Goal: Obtain resource: Obtain resource

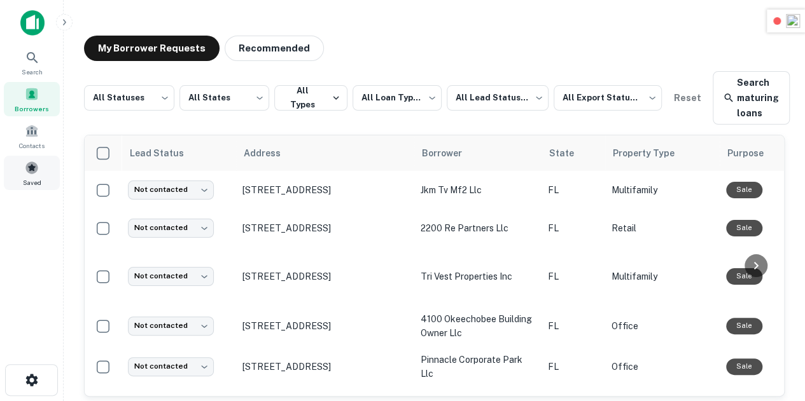
click at [31, 174] on span at bounding box center [32, 168] width 14 height 14
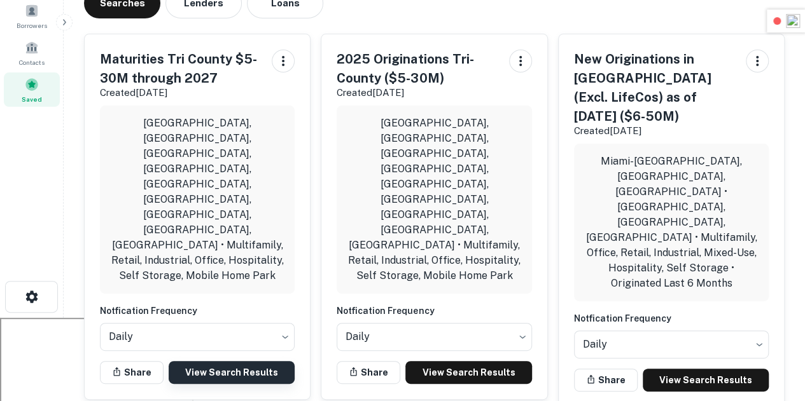
scroll to position [87, 0]
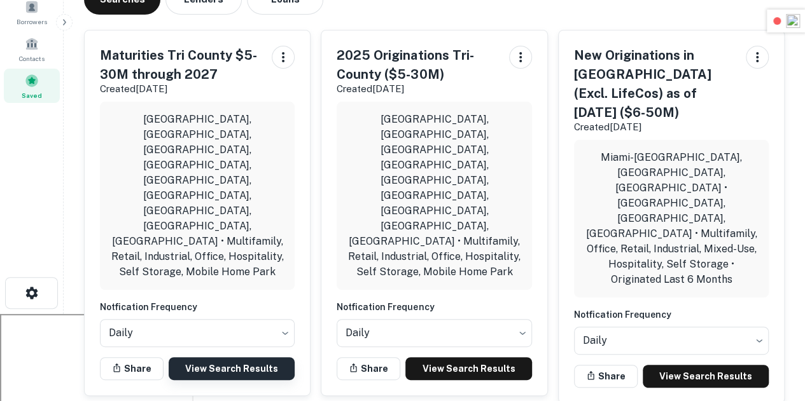
click at [247, 358] on link "View Search Results" at bounding box center [232, 369] width 126 height 23
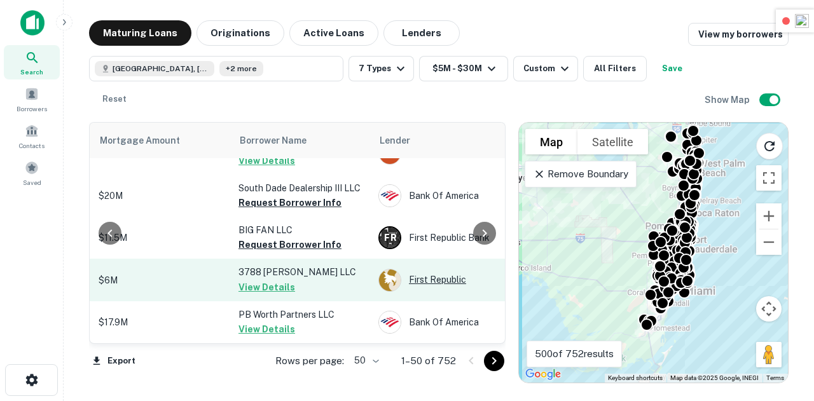
scroll to position [2202, 320]
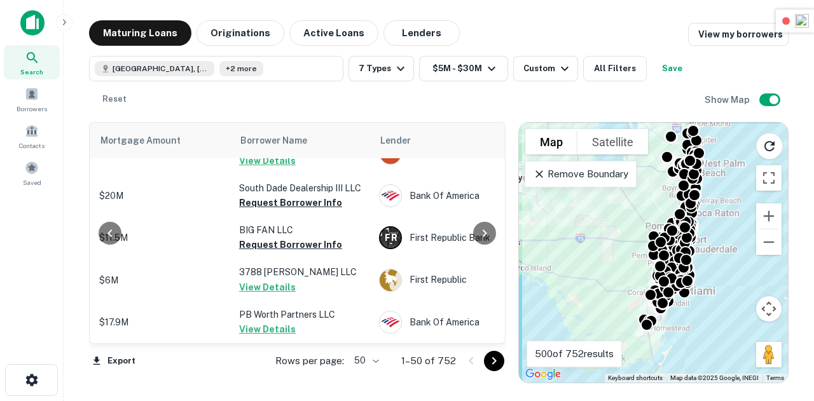
click at [501, 362] on icon "Go to next page" at bounding box center [494, 361] width 15 height 15
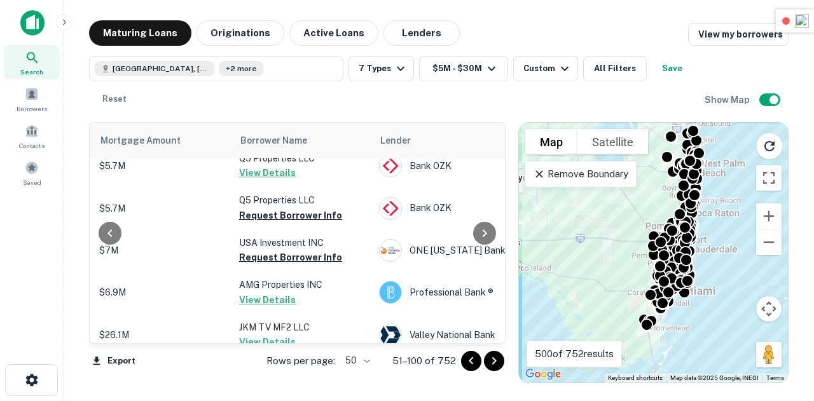
scroll to position [436, 320]
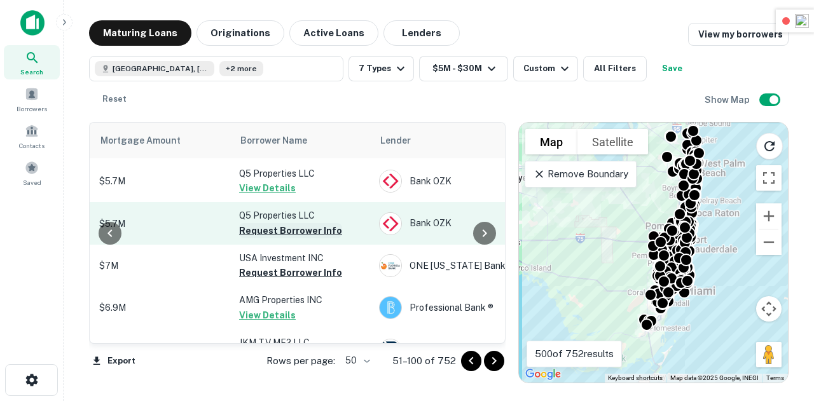
click at [307, 223] on button "Request Borrower Info" at bounding box center [290, 230] width 103 height 15
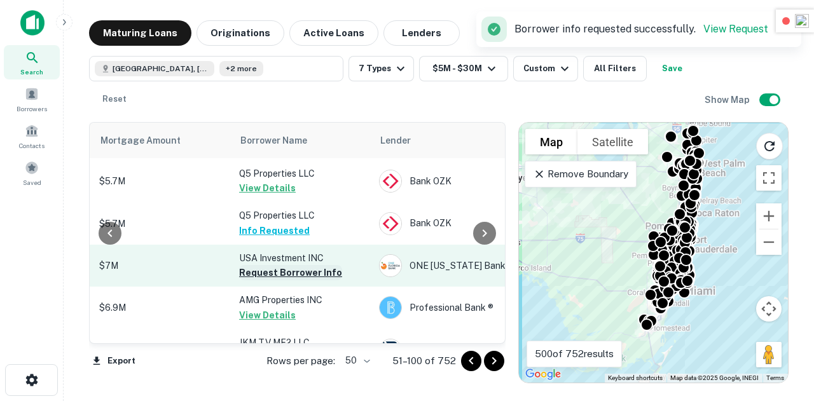
click at [303, 265] on button "Request Borrower Info" at bounding box center [290, 272] width 103 height 15
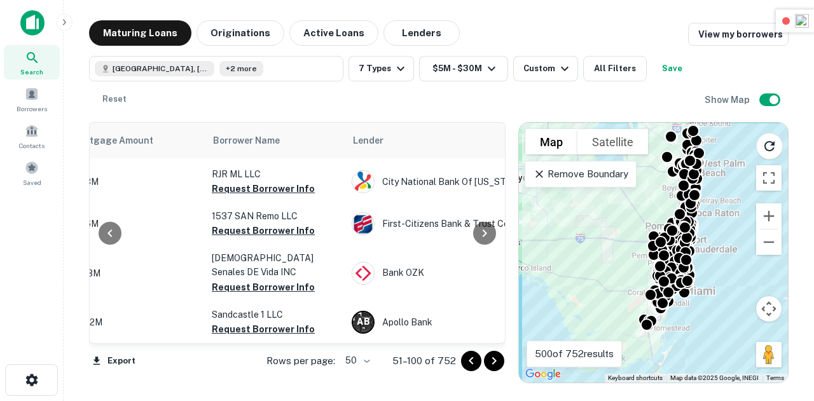
scroll to position [2108, 347]
click at [266, 112] on button "Request Borrower Info" at bounding box center [263, 104] width 103 height 15
click at [282, 155] on button "Request Borrower Info" at bounding box center [263, 146] width 103 height 15
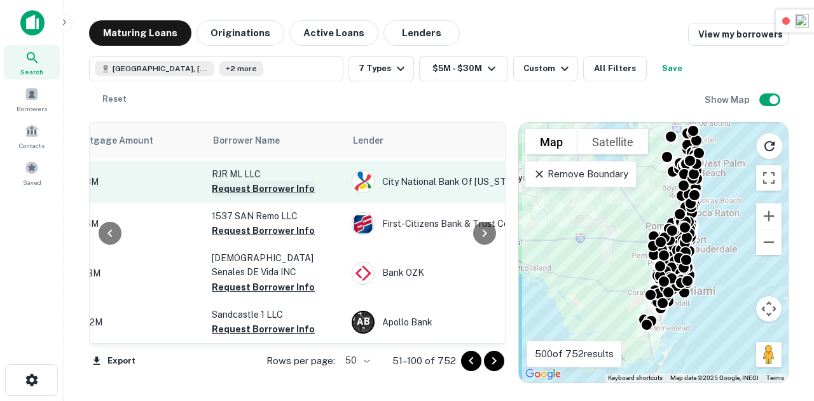
scroll to position [2160, 347]
click at [260, 197] on button "Request Borrower Info" at bounding box center [263, 188] width 103 height 15
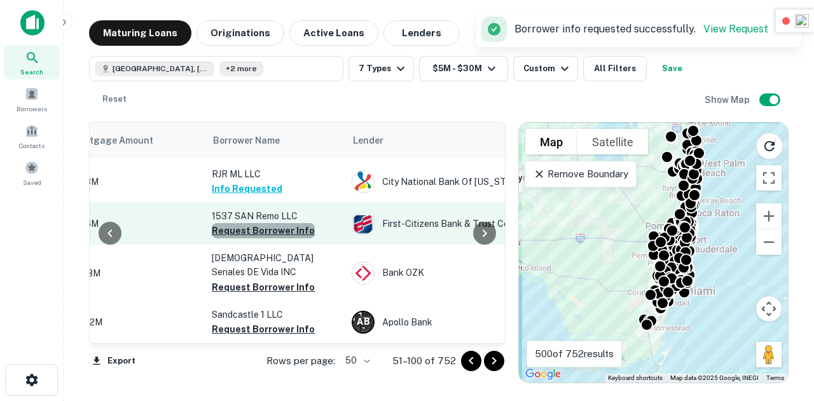
click at [262, 239] on button "Request Borrower Info" at bounding box center [263, 230] width 103 height 15
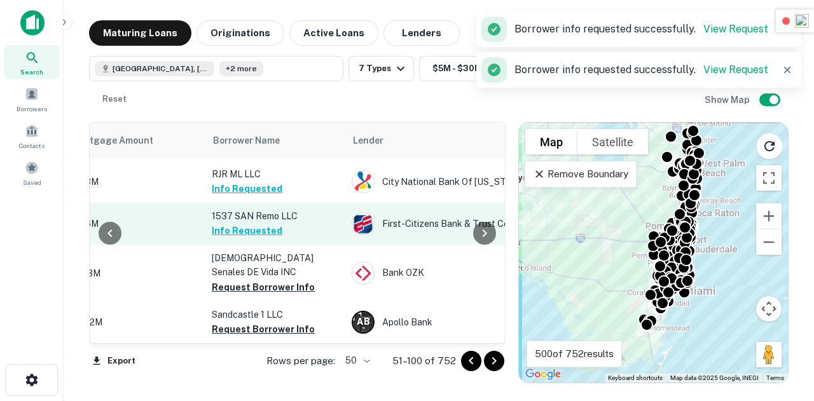
scroll to position [2217, 347]
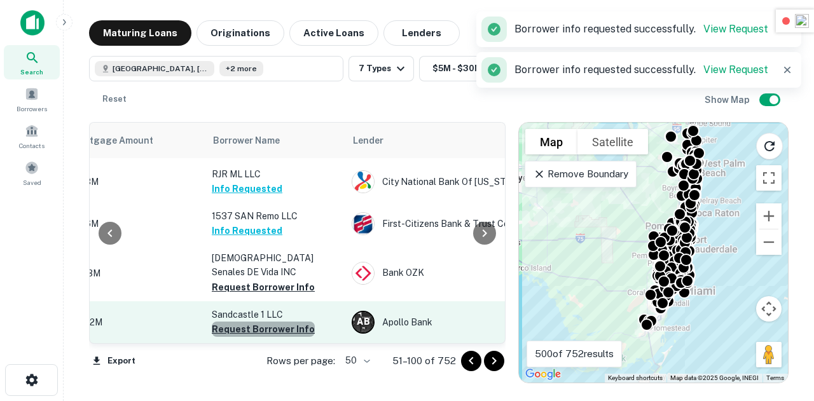
click at [276, 322] on button "Request Borrower Info" at bounding box center [263, 329] width 103 height 15
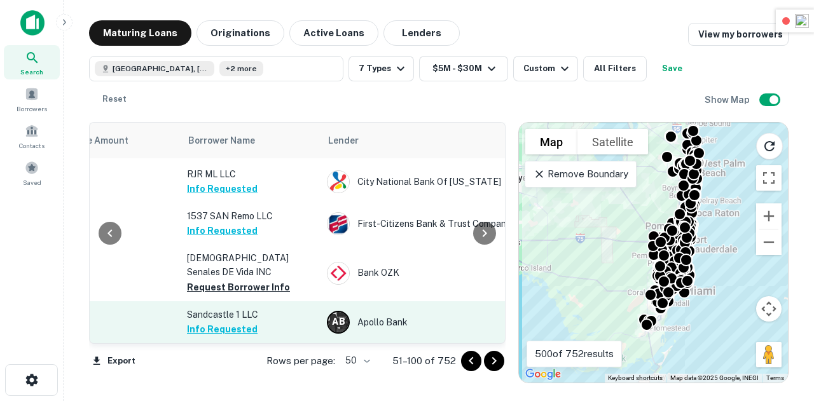
scroll to position [2217, 372]
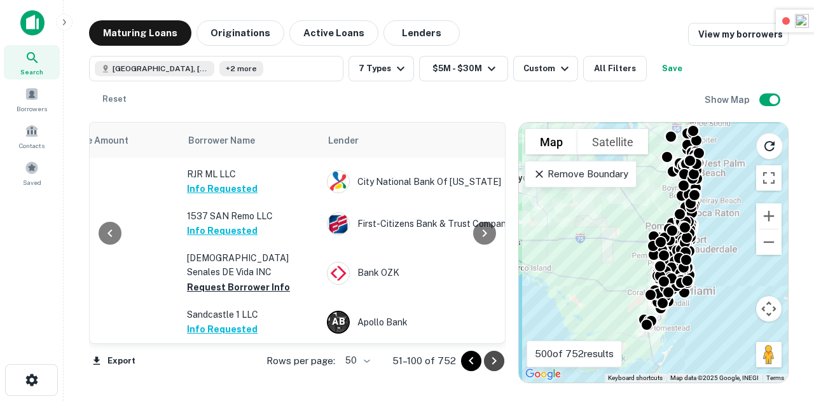
click at [496, 368] on icon "Go to next page" at bounding box center [494, 361] width 15 height 15
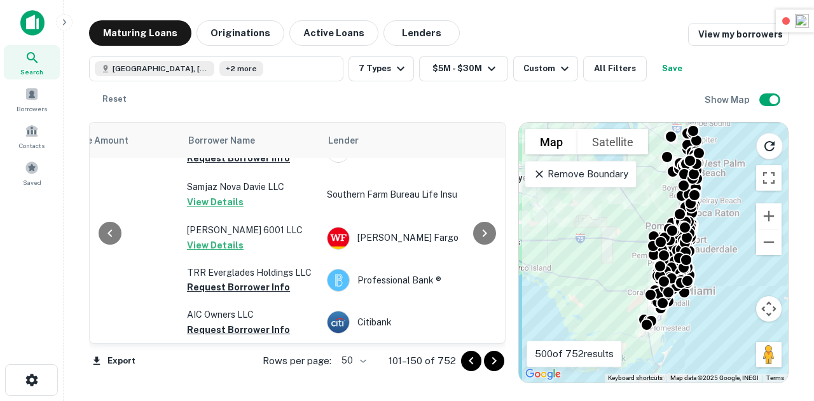
scroll to position [0, 372]
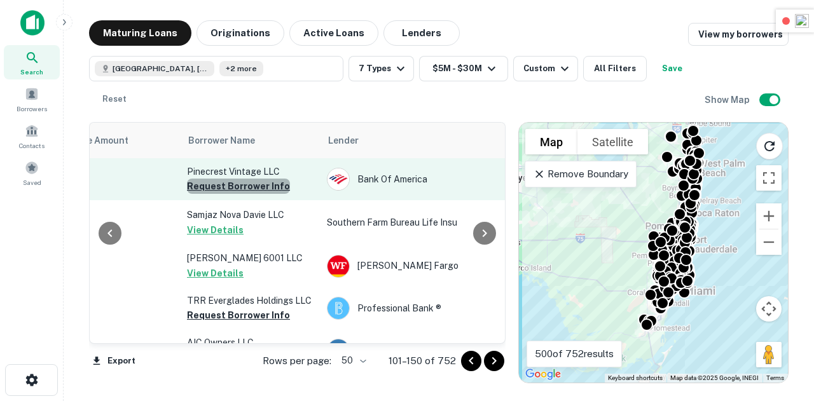
click at [240, 191] on button "Request Borrower Info" at bounding box center [238, 186] width 103 height 15
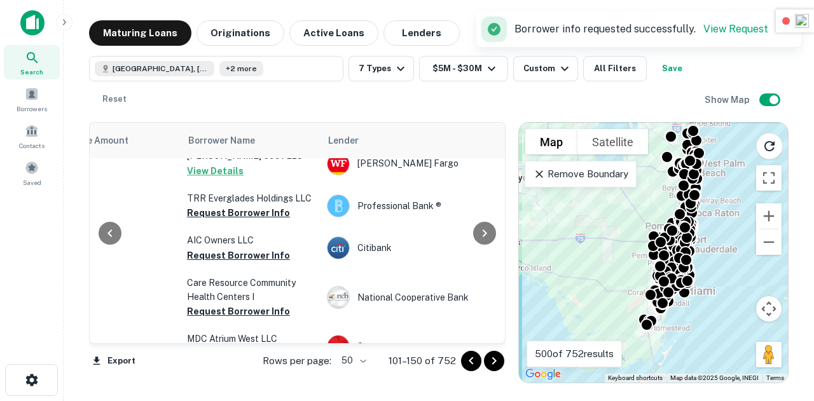
scroll to position [103, 372]
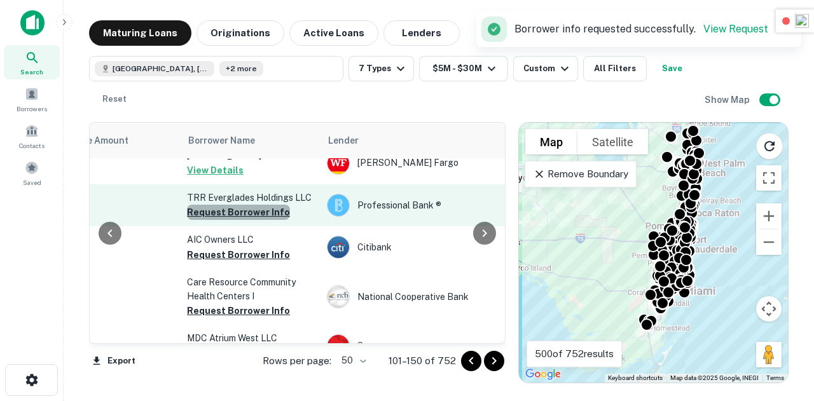
click at [239, 212] on button "Request Borrower Info" at bounding box center [238, 212] width 103 height 15
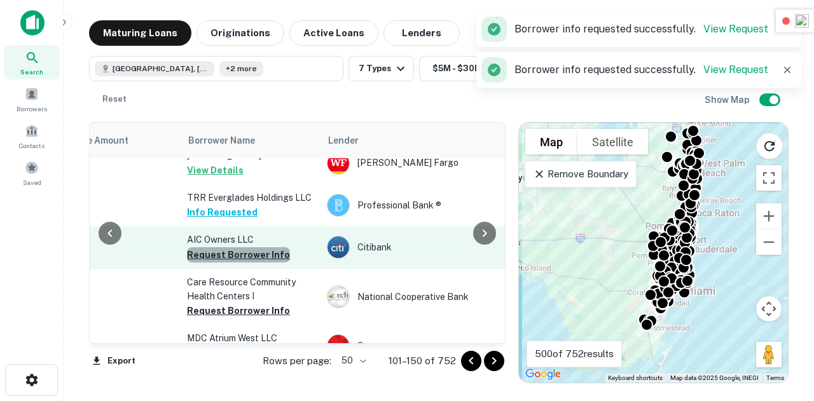
click at [254, 260] on button "Request Borrower Info" at bounding box center [238, 254] width 103 height 15
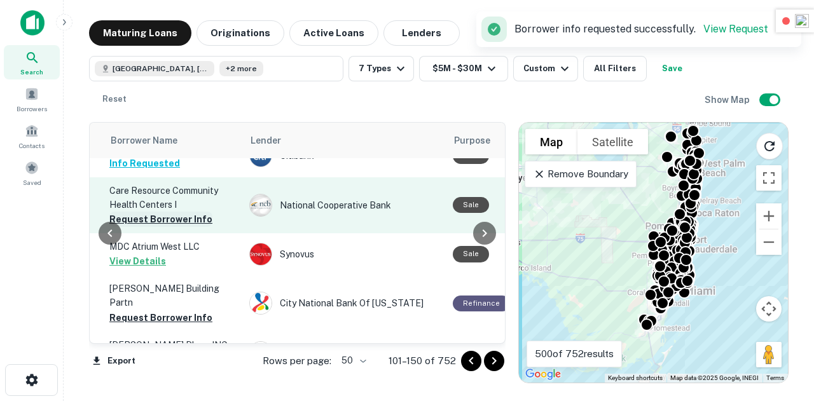
scroll to position [195, 442]
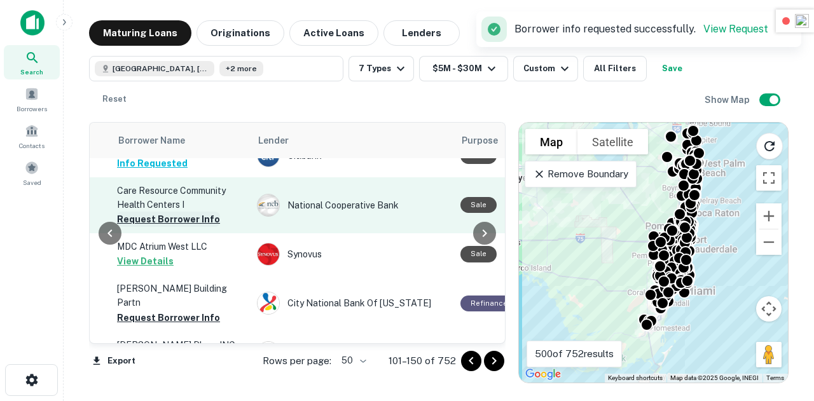
click at [193, 223] on button "Request Borrower Info" at bounding box center [168, 219] width 103 height 15
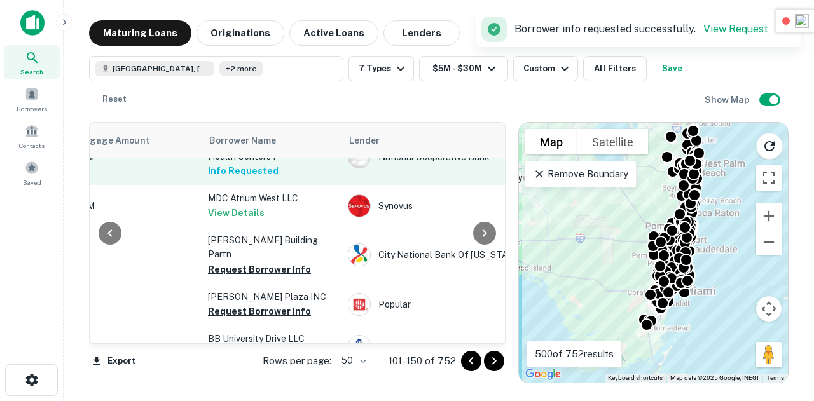
scroll to position [244, 351]
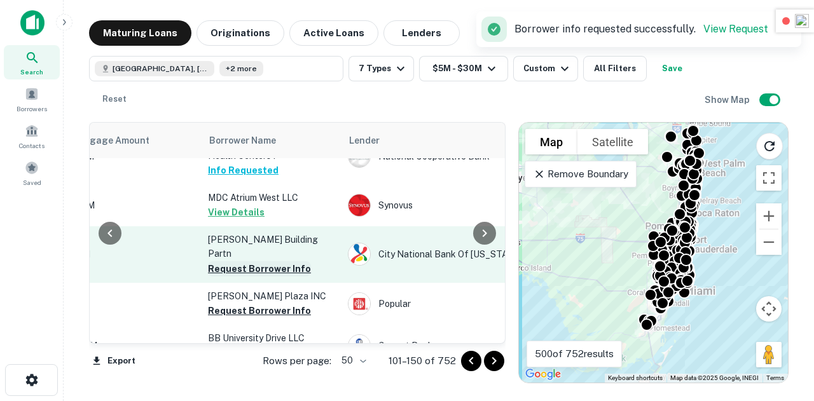
click at [275, 261] on button "Request Borrower Info" at bounding box center [259, 268] width 103 height 15
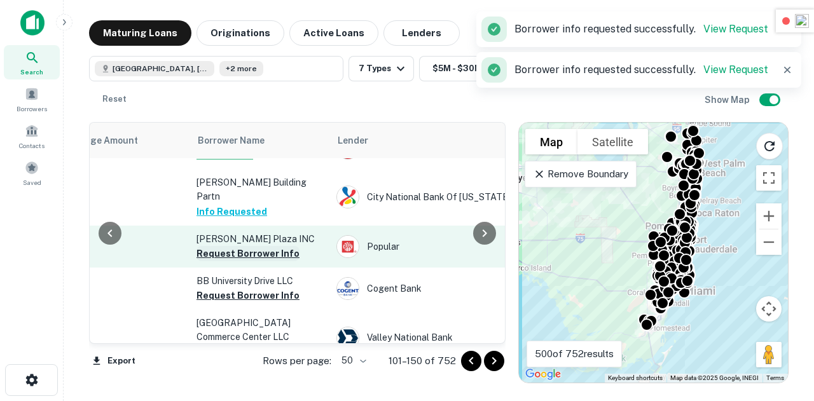
click at [235, 246] on button "Request Borrower Info" at bounding box center [248, 253] width 103 height 15
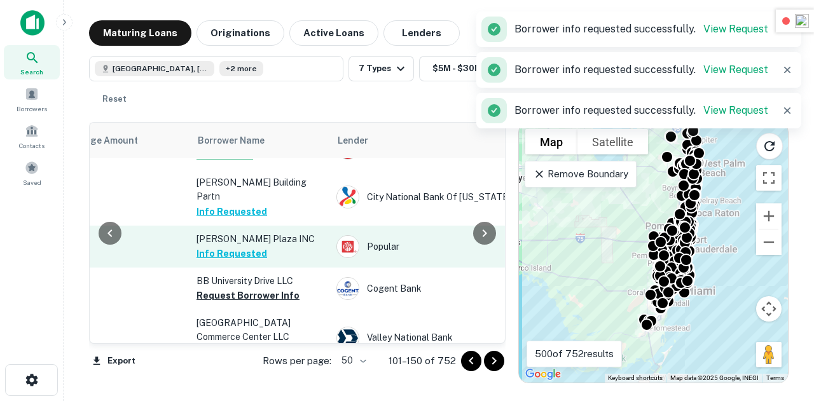
scroll to position [367, 363]
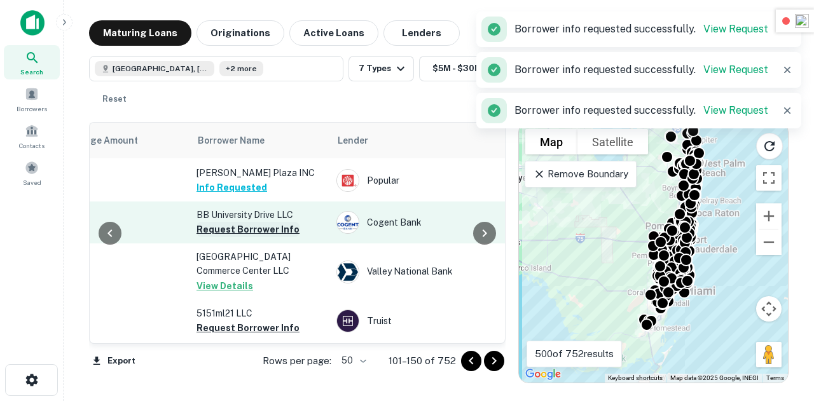
click at [254, 222] on button "Request Borrower Info" at bounding box center [248, 229] width 103 height 15
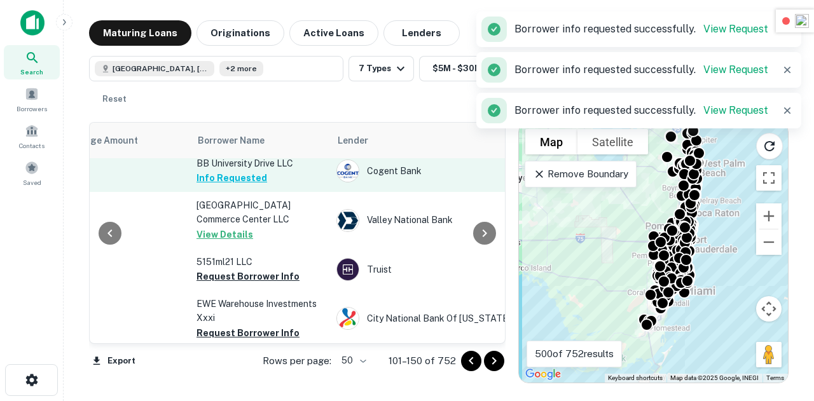
scroll to position [421, 363]
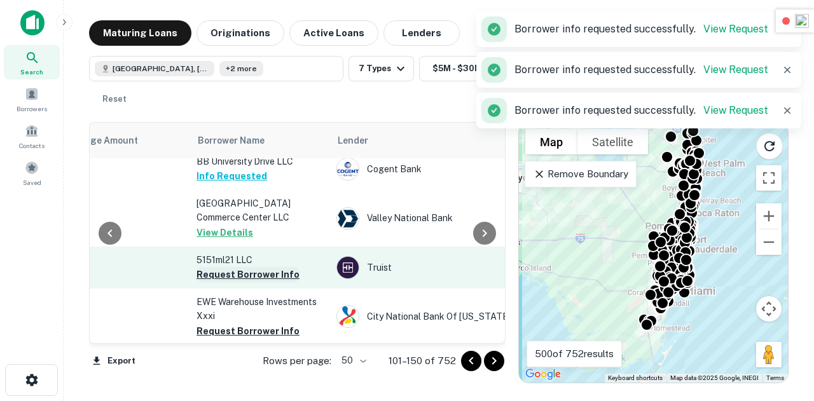
click at [261, 267] on button "Request Borrower Info" at bounding box center [248, 274] width 103 height 15
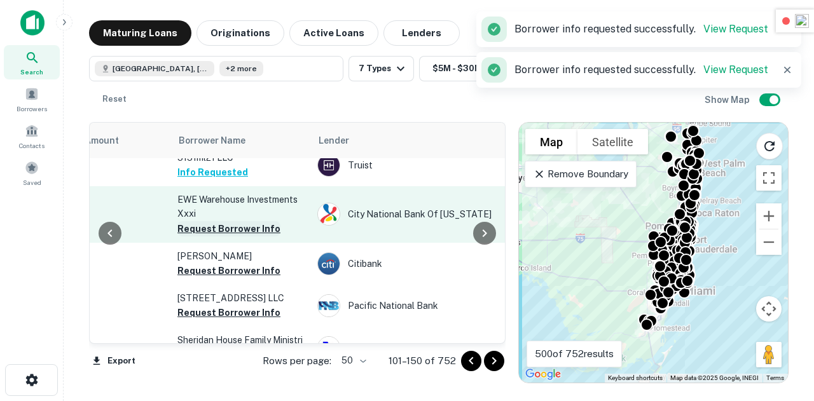
scroll to position [560, 382]
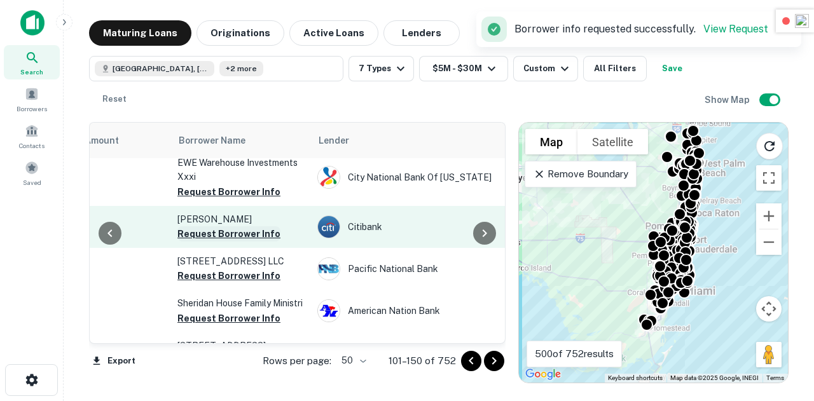
click at [235, 226] on button "Request Borrower Info" at bounding box center [228, 233] width 103 height 15
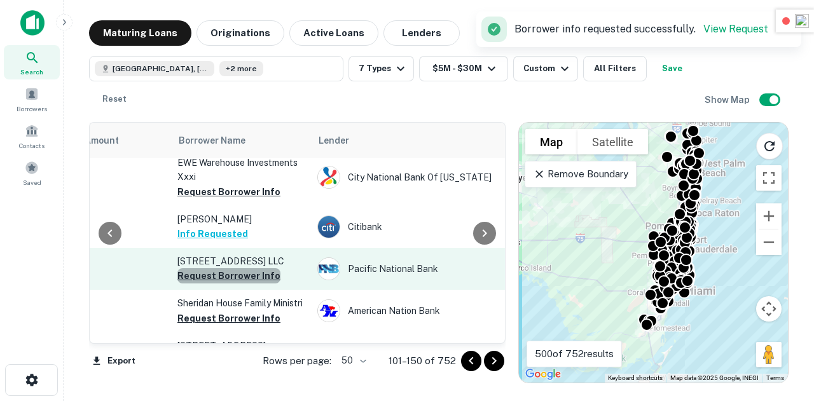
click at [249, 268] on button "Request Borrower Info" at bounding box center [228, 275] width 103 height 15
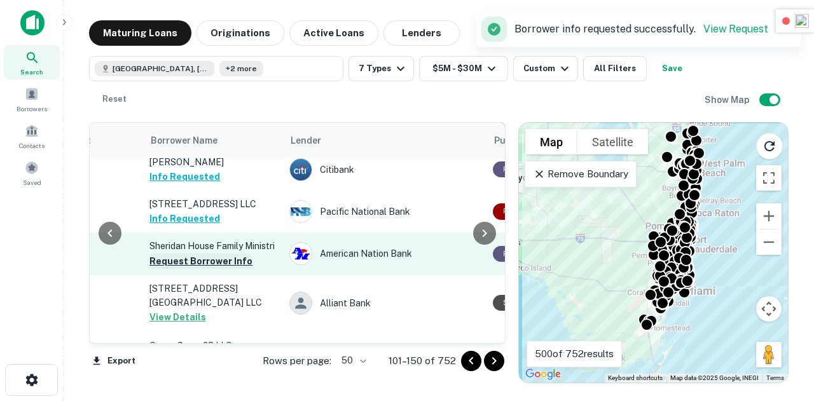
scroll to position [617, 408]
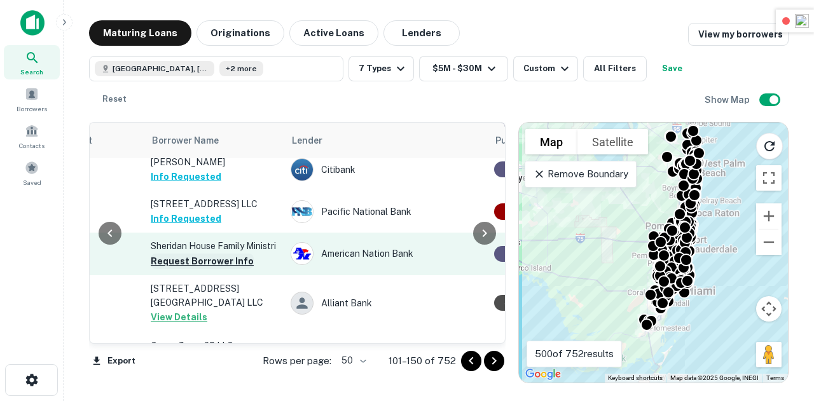
click at [212, 262] on button "Request Borrower Info" at bounding box center [202, 261] width 103 height 15
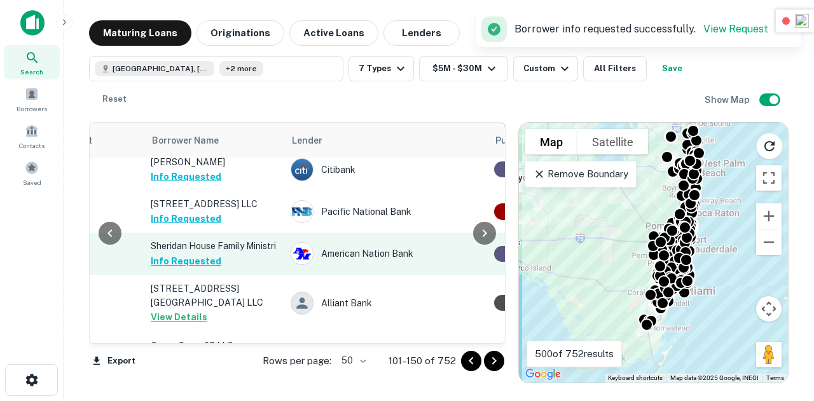
scroll to position [698, 408]
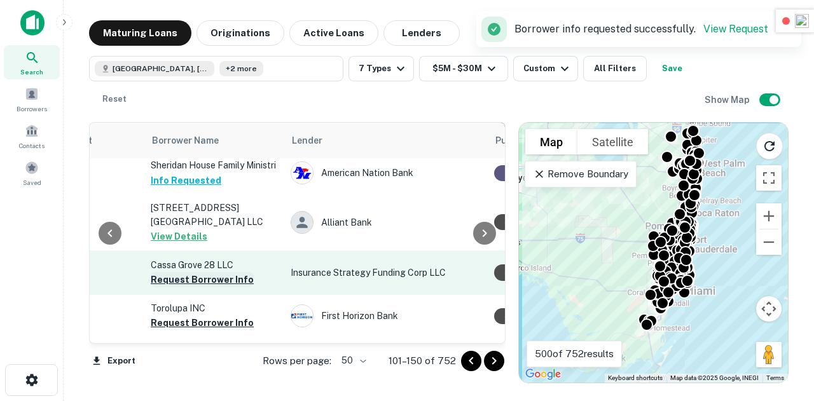
click at [217, 272] on button "Request Borrower Info" at bounding box center [202, 279] width 103 height 15
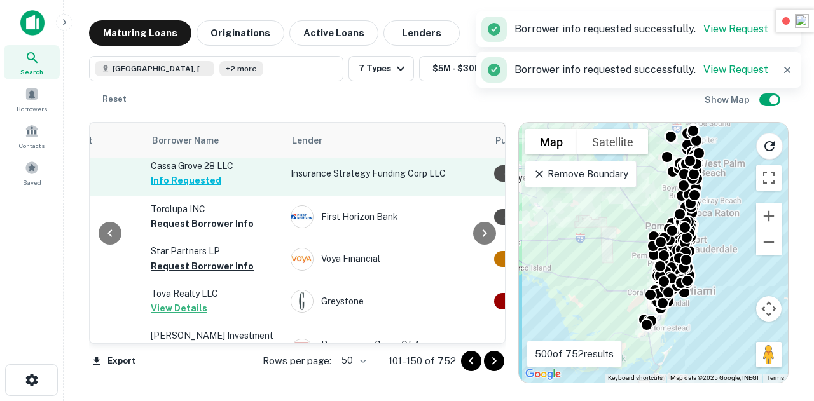
scroll to position [798, 408]
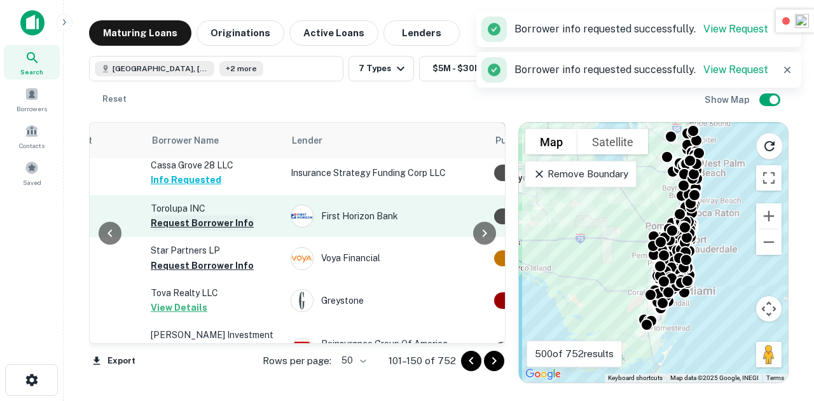
click at [197, 216] on button "Request Borrower Info" at bounding box center [202, 223] width 103 height 15
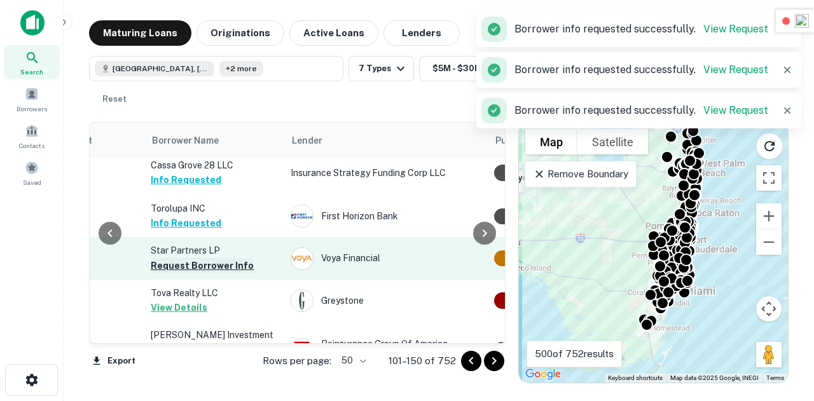
click at [218, 258] on button "Request Borrower Info" at bounding box center [202, 265] width 103 height 15
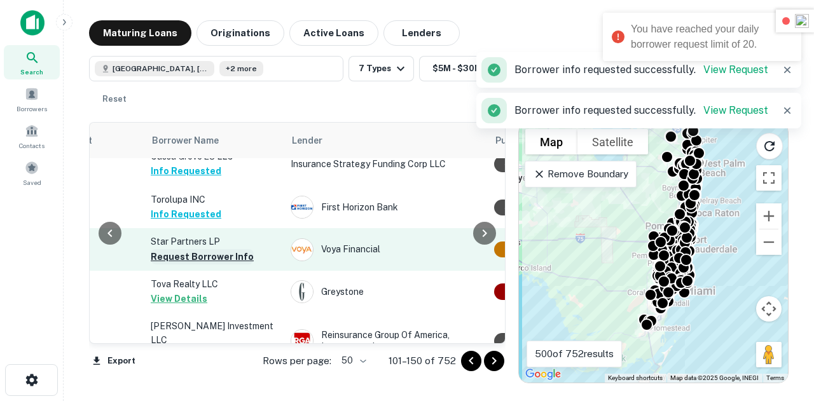
click at [205, 249] on button "Request Borrower Info" at bounding box center [202, 256] width 103 height 15
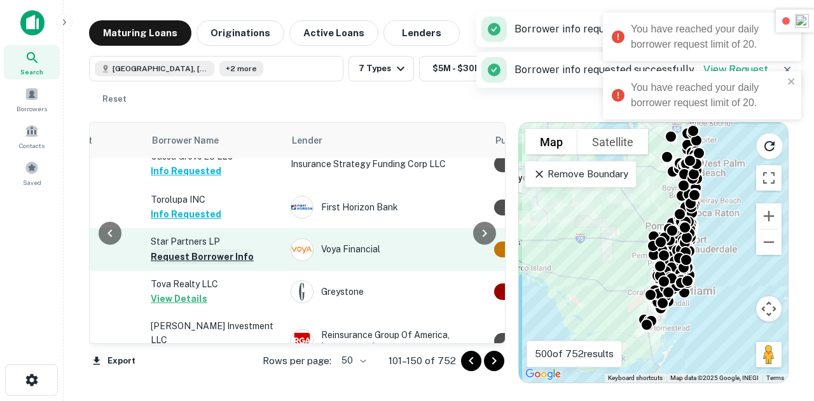
click at [205, 249] on button "Request Borrower Info" at bounding box center [202, 256] width 103 height 15
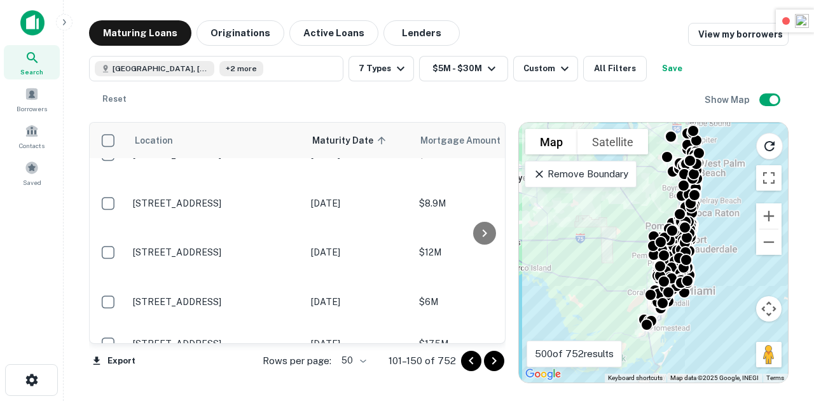
scroll to position [0, 0]
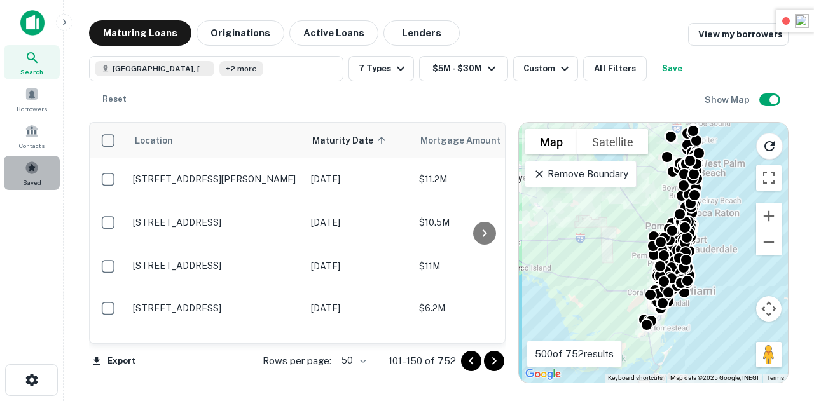
click at [29, 174] on span at bounding box center [32, 168] width 14 height 14
